Goal: Information Seeking & Learning: Find specific fact

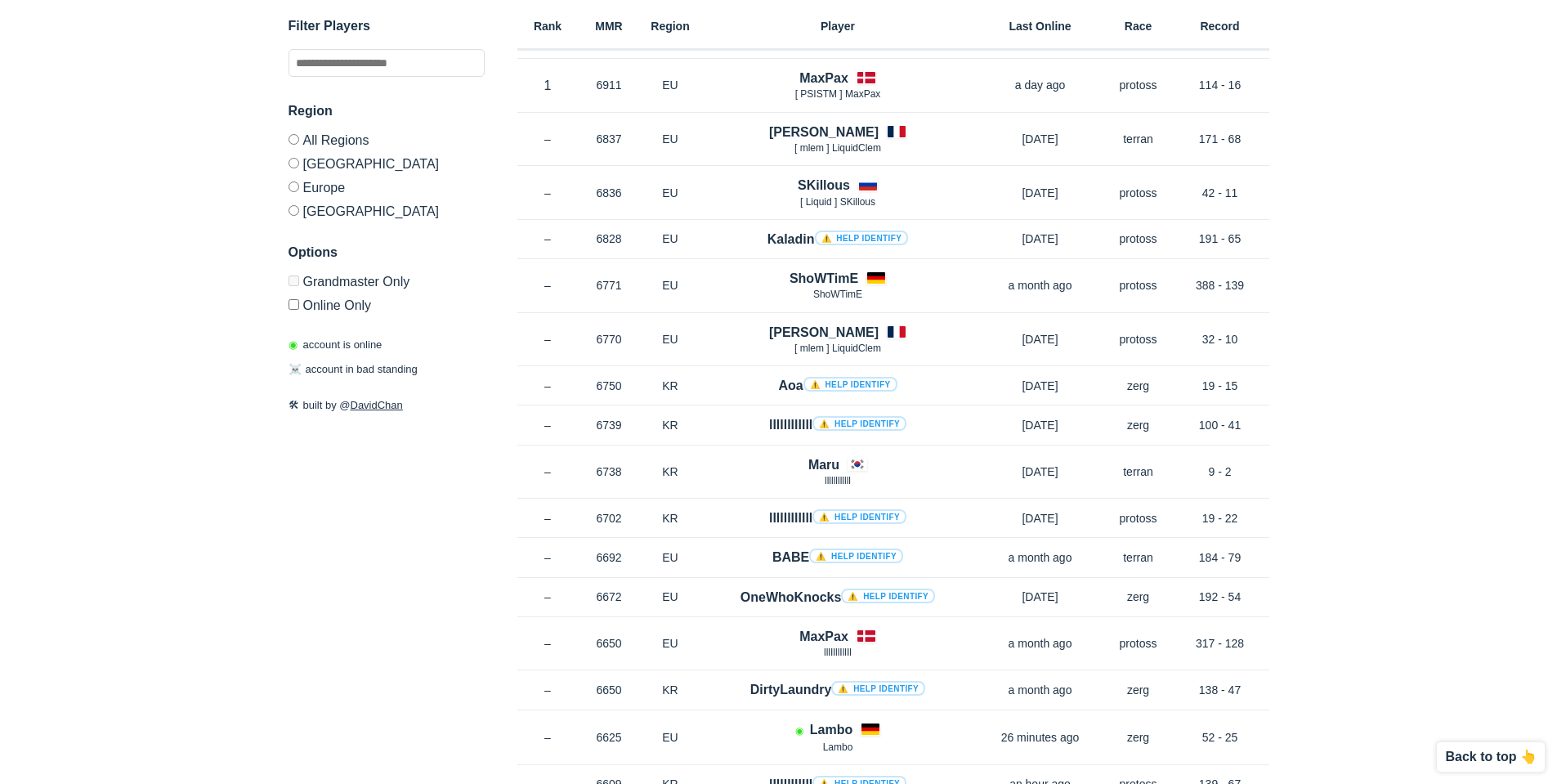
scroll to position [164, 0]
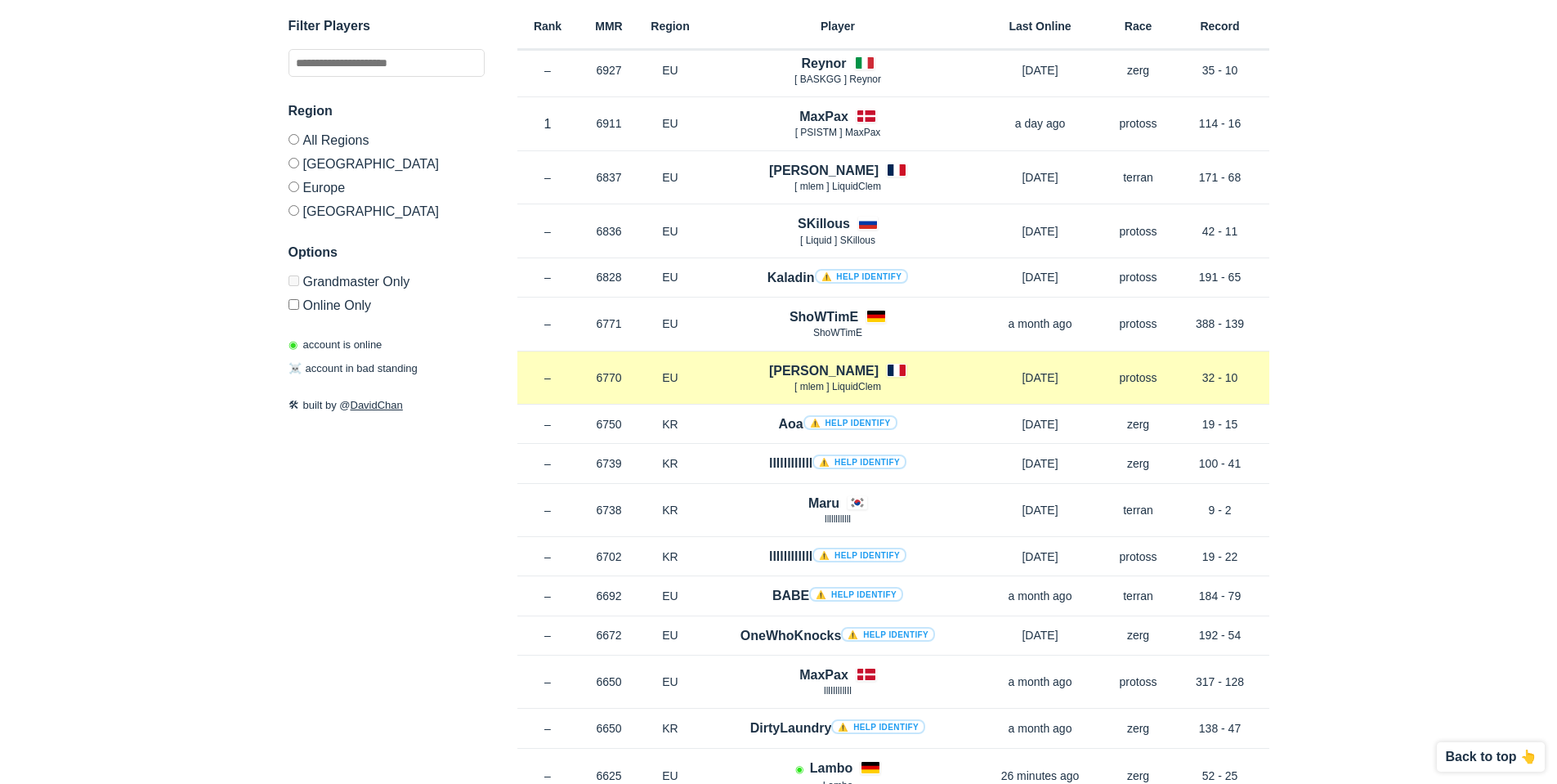
drag, startPoint x: 625, startPoint y: 377, endPoint x: 595, endPoint y: 377, distance: 30.0
click at [595, 377] on p "6770" at bounding box center [609, 377] width 62 height 17
drag, startPoint x: 650, startPoint y: 378, endPoint x: 580, endPoint y: 378, distance: 70.0
click at [580, 378] on div "Rank – MMR 6770 Region EU [PERSON_NAME] [ mlem ] LiquidClem [DATE] Race protoss…" at bounding box center [893, 378] width 752 height 54
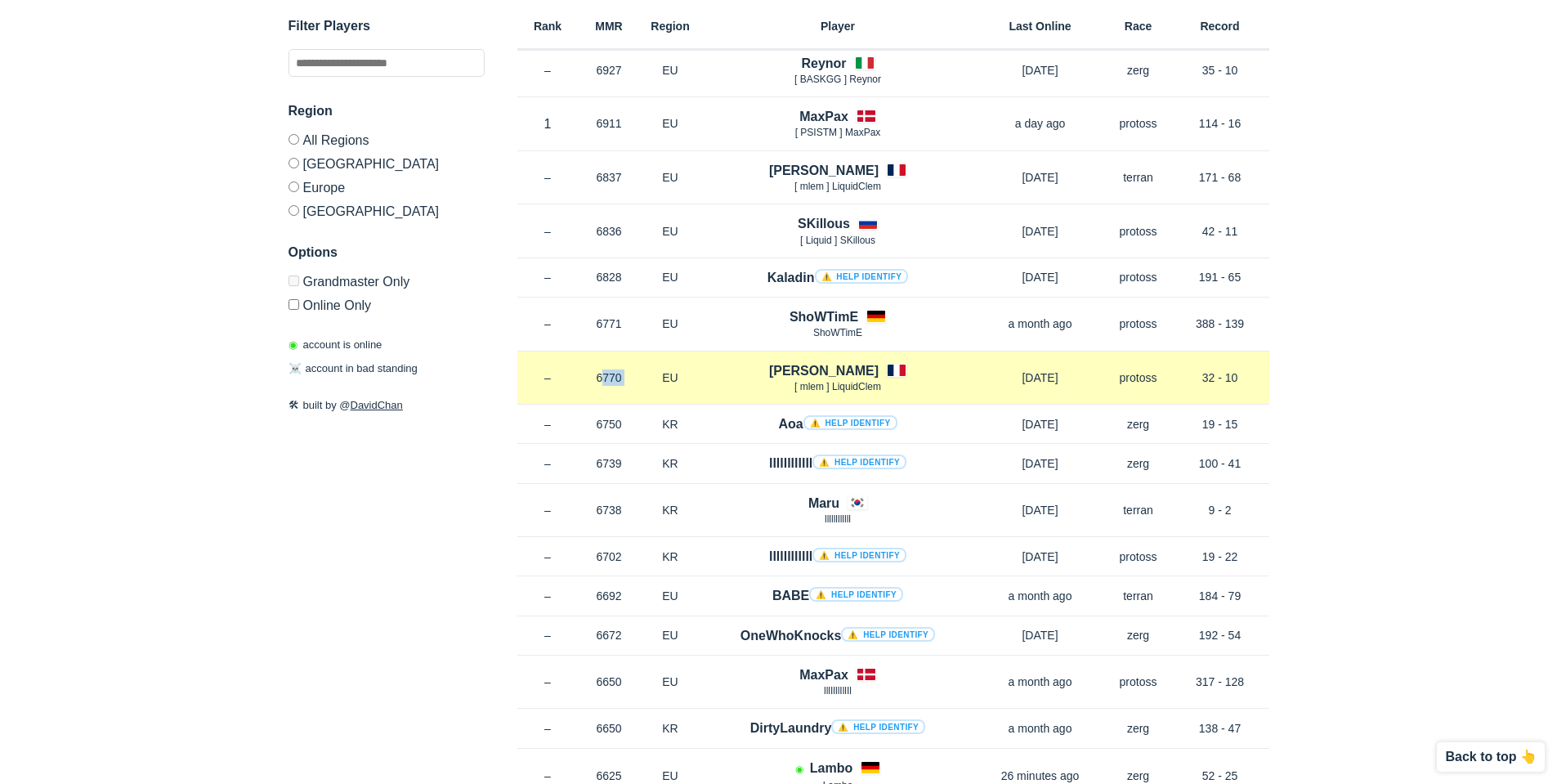
click at [629, 380] on p "6770" at bounding box center [609, 377] width 62 height 17
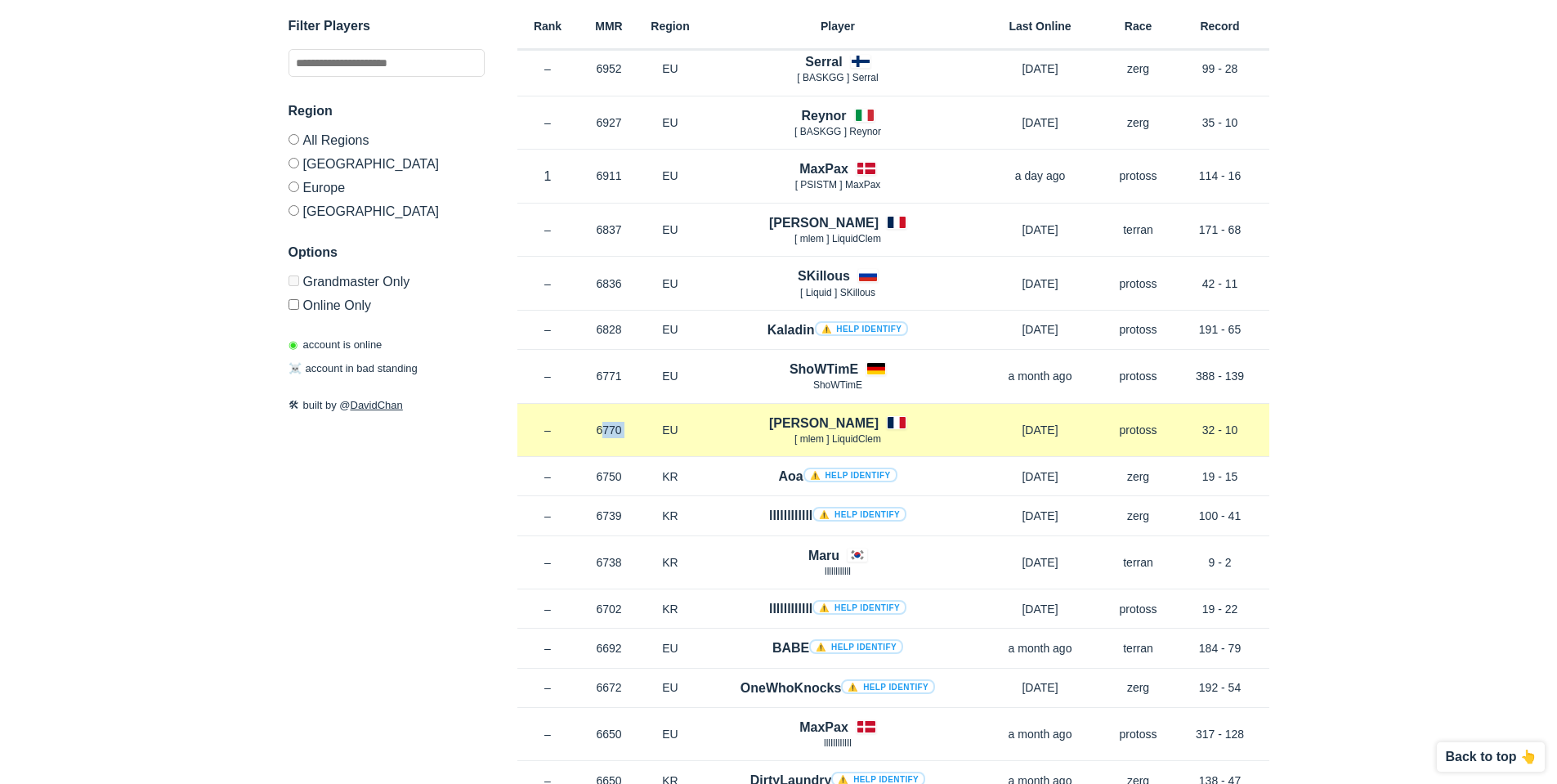
scroll to position [82, 0]
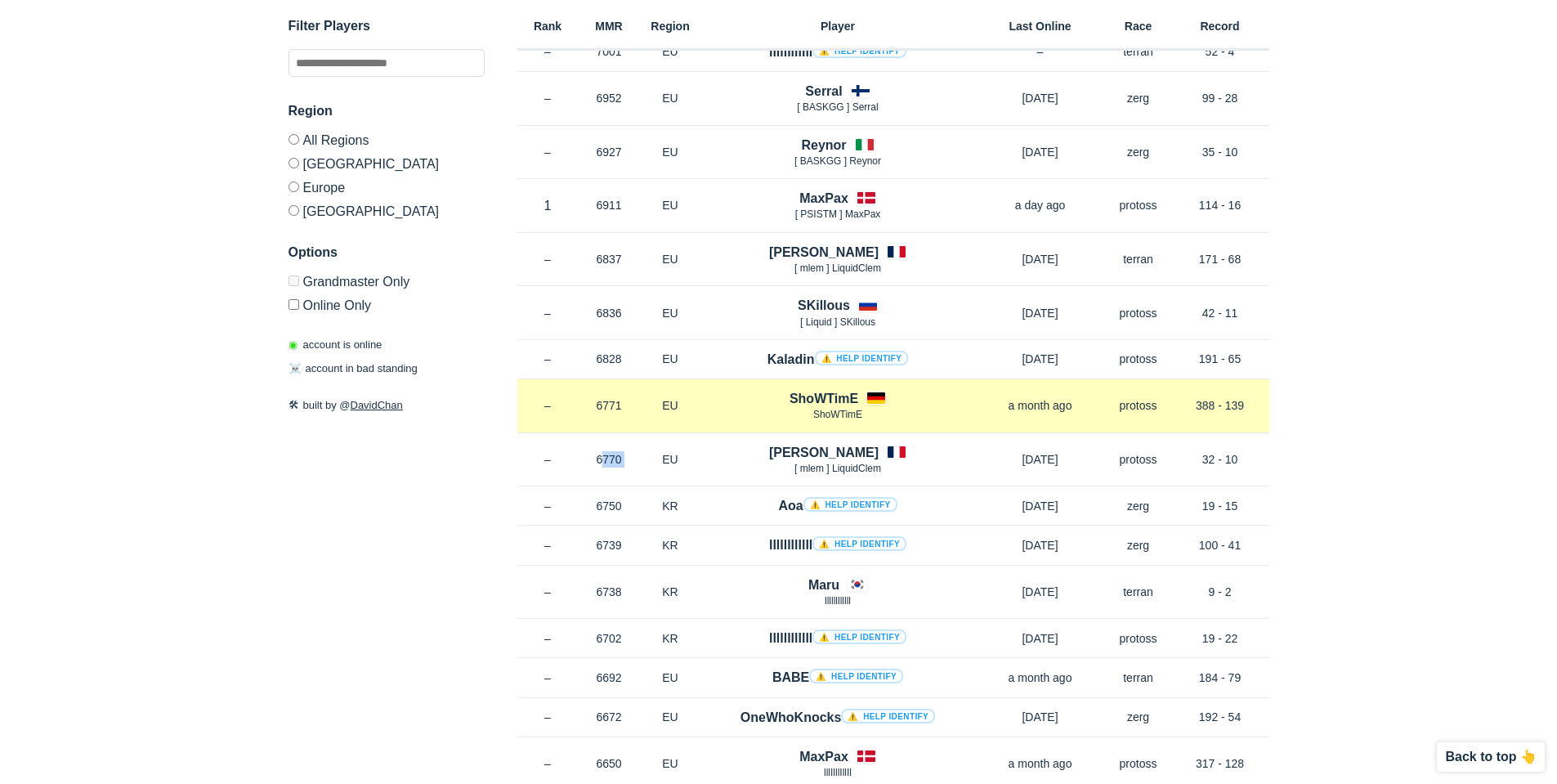
drag, startPoint x: 620, startPoint y: 404, endPoint x: 585, endPoint y: 405, distance: 35.0
click at [585, 405] on p "6771" at bounding box center [609, 406] width 62 height 17
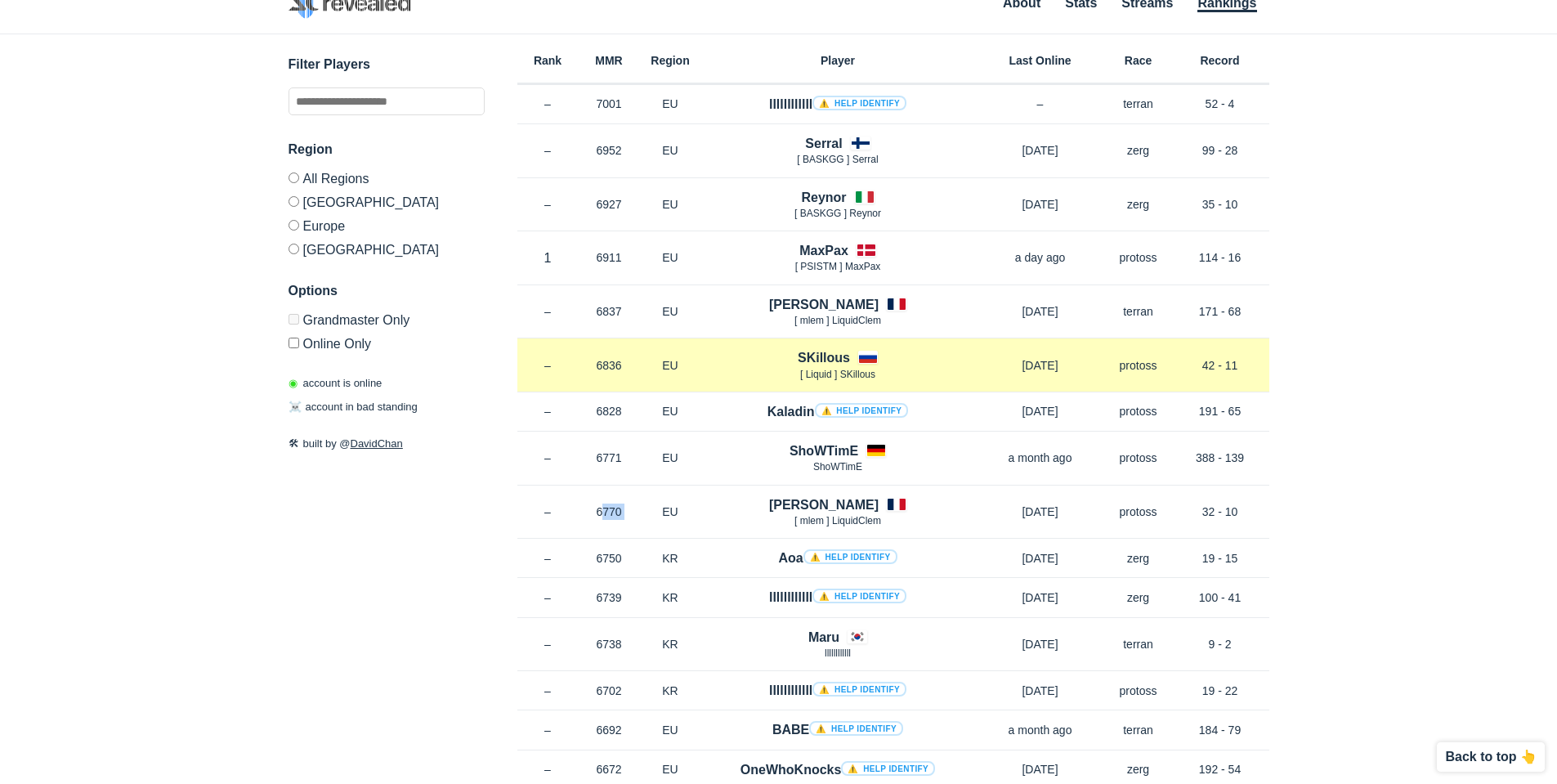
scroll to position [0, 0]
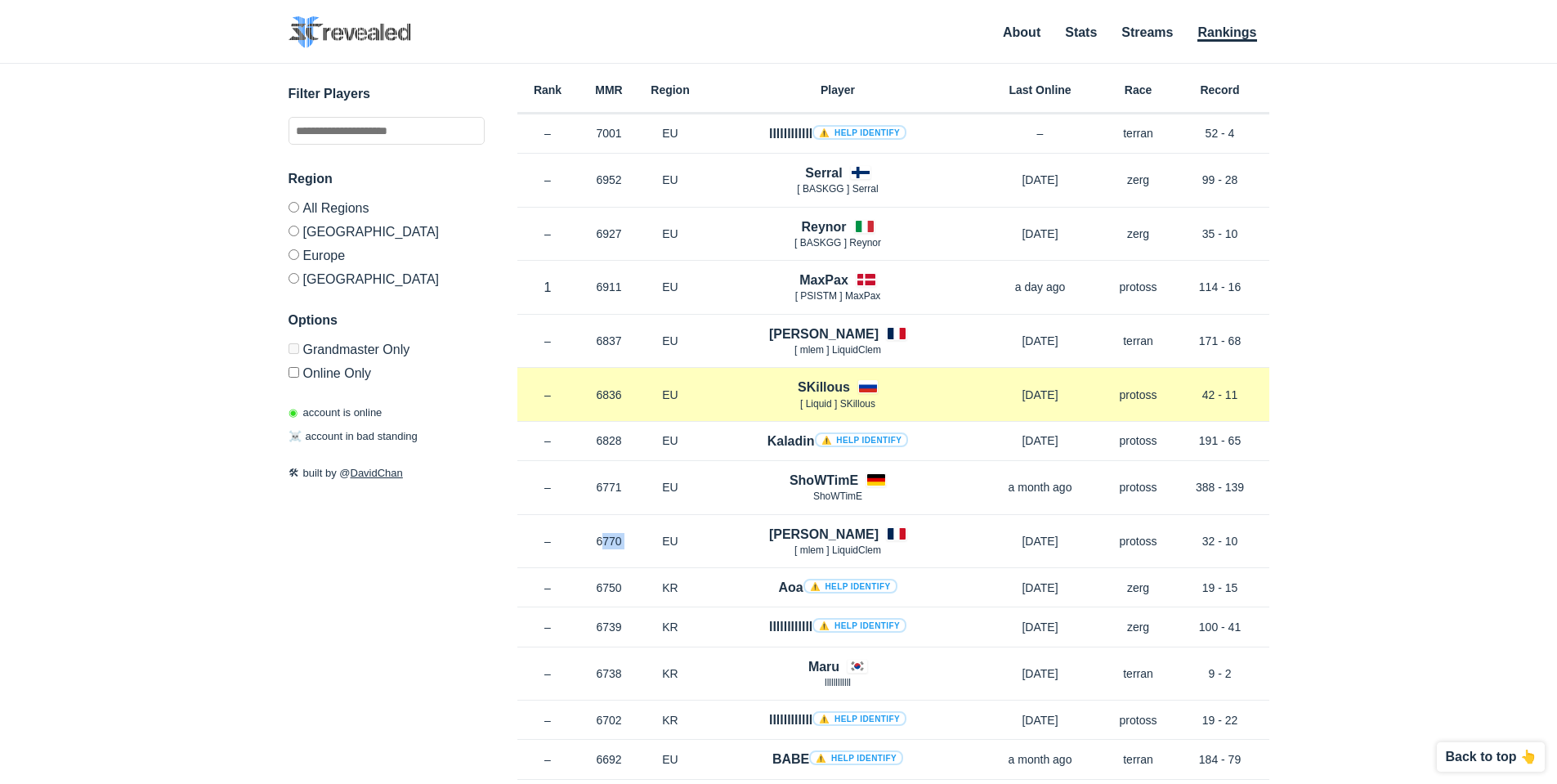
drag, startPoint x: 609, startPoint y: 397, endPoint x: 581, endPoint y: 398, distance: 28.0
click at [581, 398] on p "6836" at bounding box center [609, 395] width 62 height 17
